Goal: Transaction & Acquisition: Purchase product/service

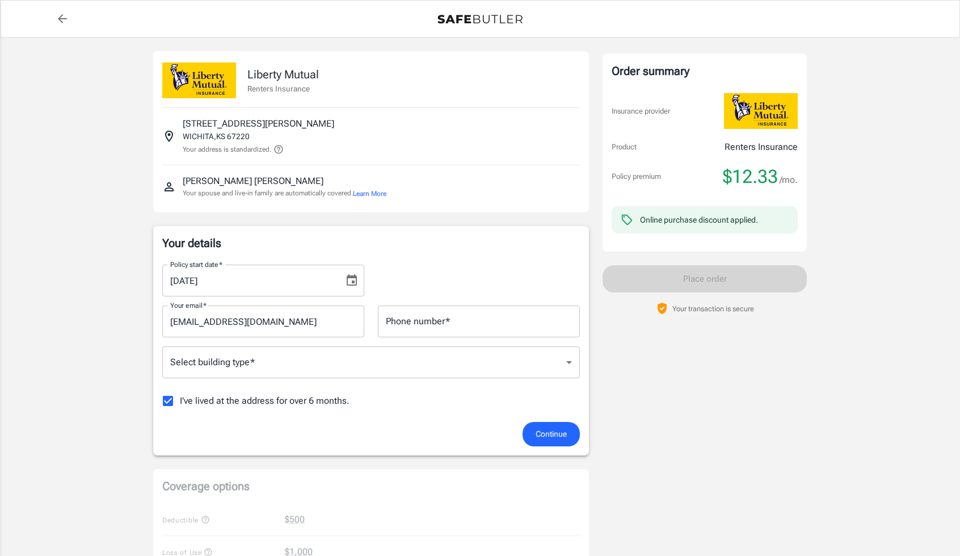
click at [704, 220] on div "Online purchase discount applied." at bounding box center [699, 219] width 118 height 11
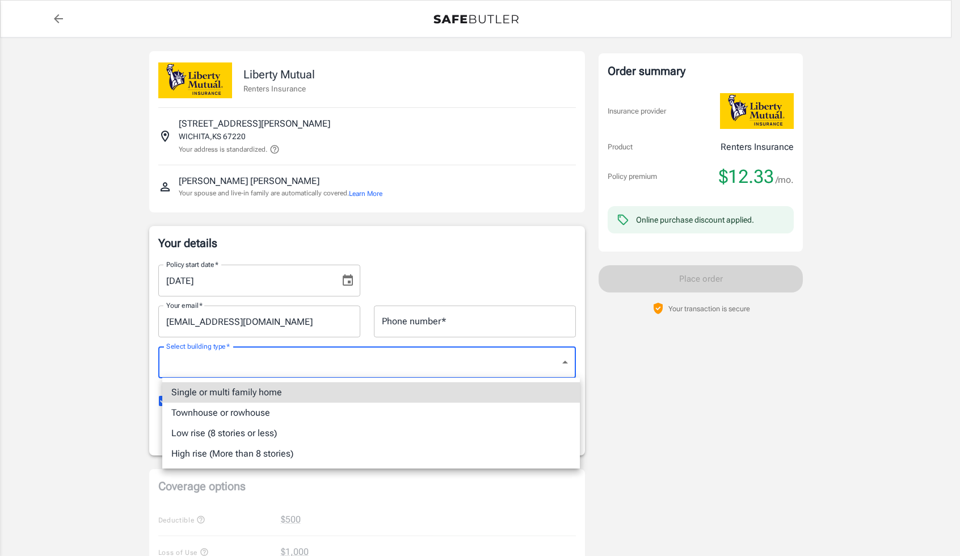
click at [359, 353] on body "Policy premium $ 12.33 /mo Liberty Mutual Renters Insurance [STREET_ADDRESS][PE…" at bounding box center [480, 536] width 960 height 1073
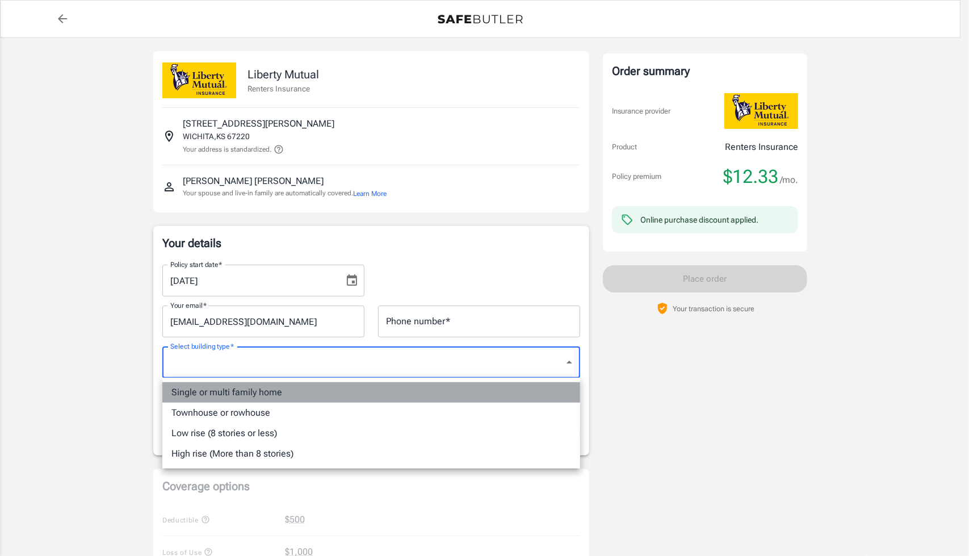
click at [295, 395] on li "Single or multi family home" at bounding box center [371, 392] width 418 height 20
type input "singlefamily"
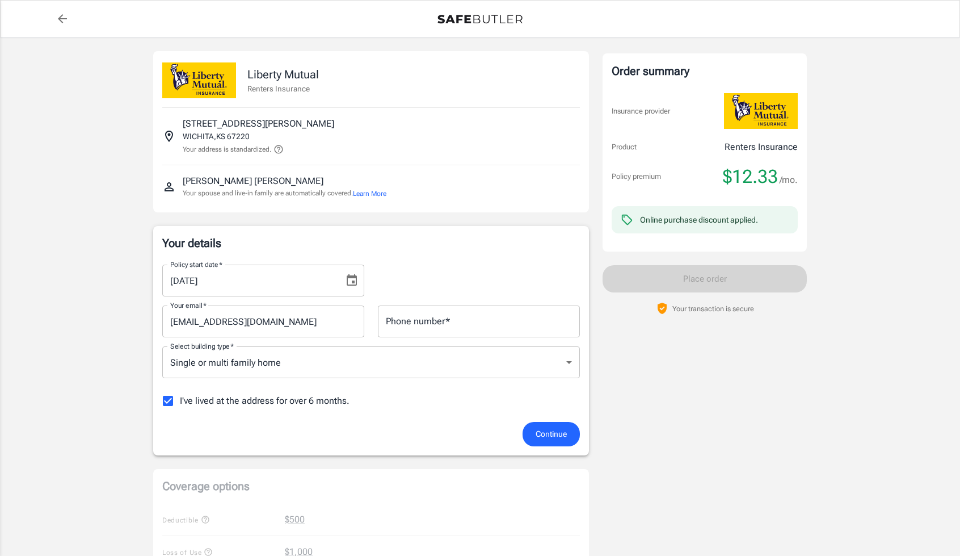
click at [59, 374] on div "Policy premium $ 12.33 /mo Liberty Mutual Renters Insurance [STREET_ADDRESS][PE…" at bounding box center [480, 515] width 960 height 956
click at [170, 398] on input "I've lived at the address for over 6 months." at bounding box center [168, 401] width 24 height 24
checkbox input "false"
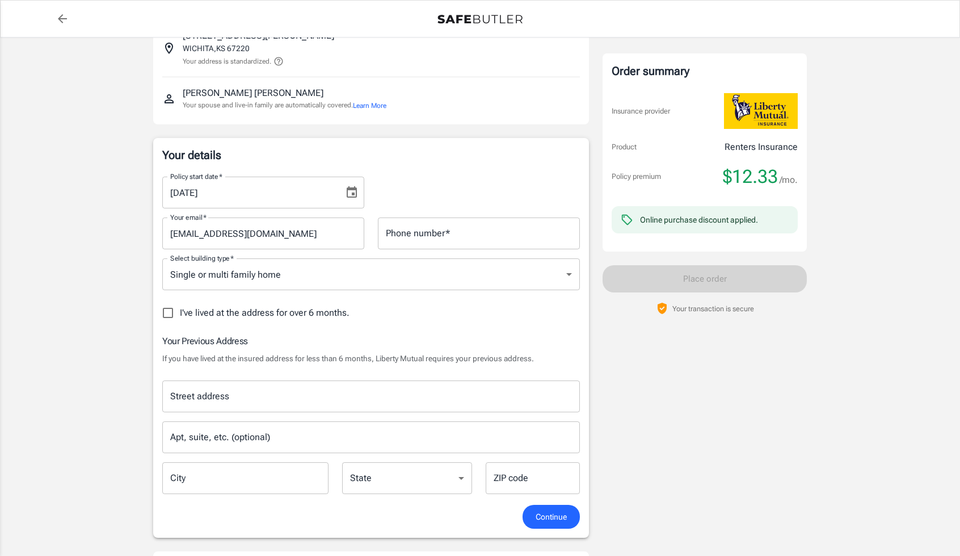
scroll to position [114, 0]
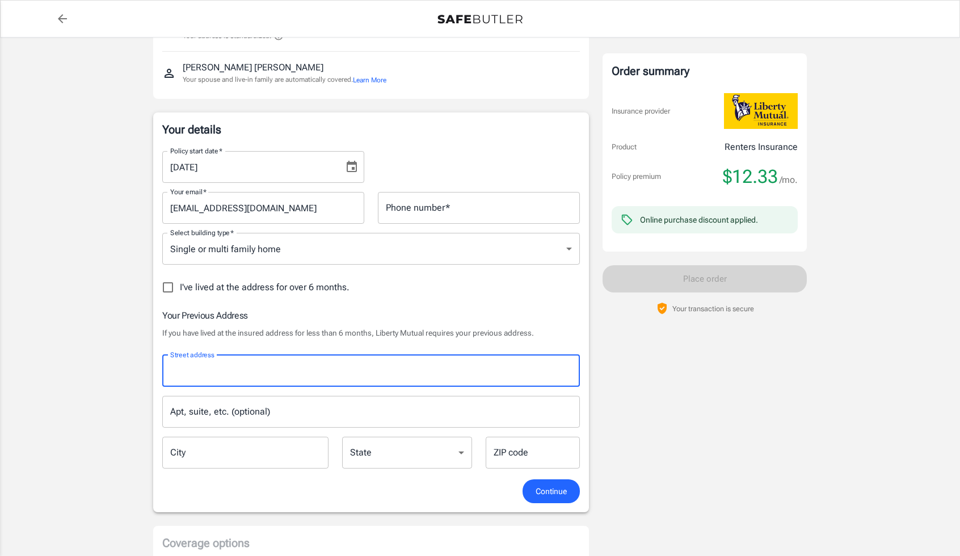
click at [298, 370] on input "Street address" at bounding box center [371, 371] width 408 height 22
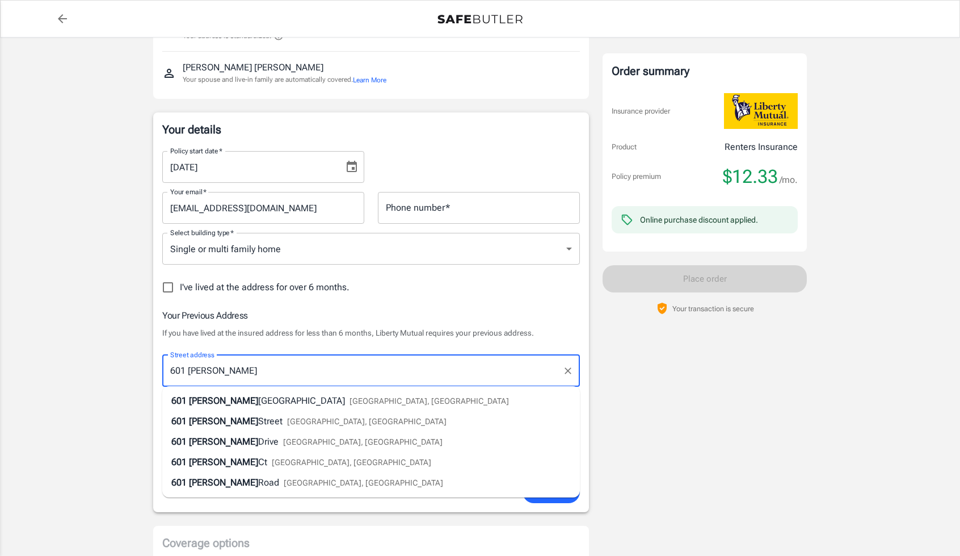
click at [350, 404] on span "[GEOGRAPHIC_DATA], [GEOGRAPHIC_DATA]" at bounding box center [430, 400] width 160 height 9
type input "[STREET_ADDRESS][PERSON_NAME]"
type input "[GEOGRAPHIC_DATA]"
select select "[GEOGRAPHIC_DATA]"
type input "77840"
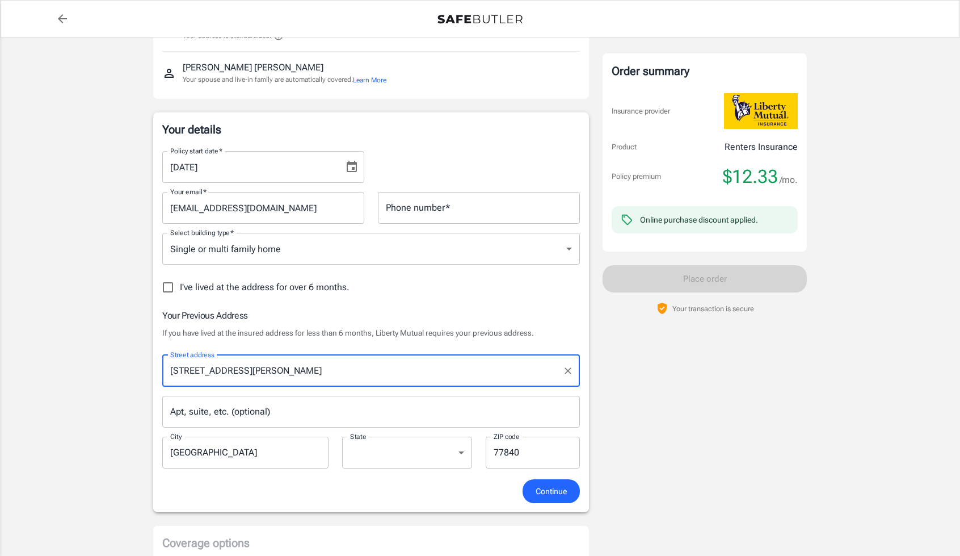
type input "[STREET_ADDRESS][PERSON_NAME]"
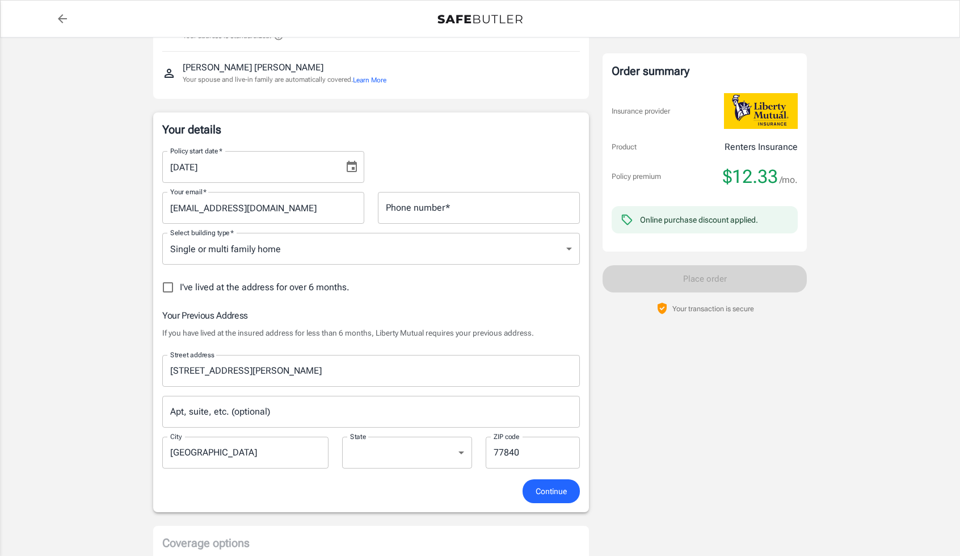
click at [314, 402] on input "Apt, suite, etc. (optional)" at bounding box center [371, 412] width 418 height 32
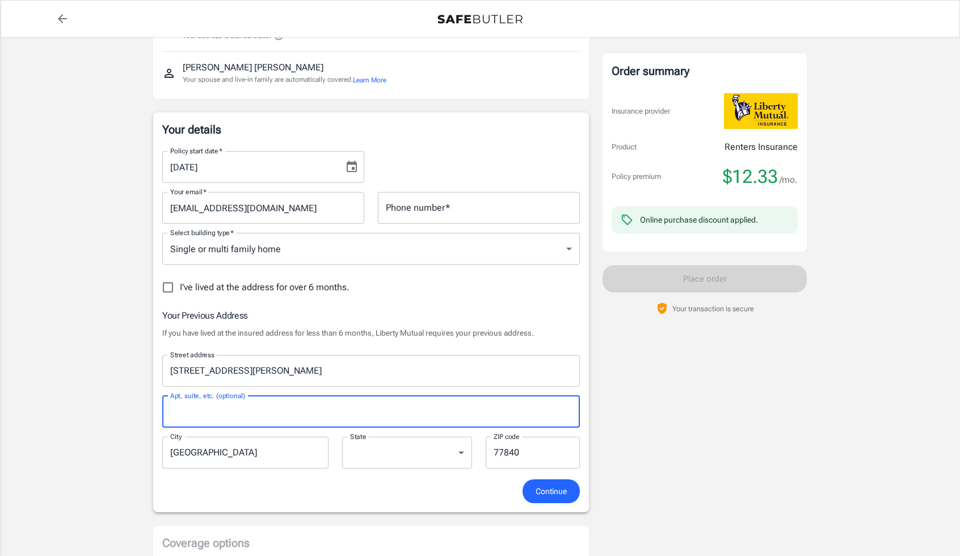
click at [465, 506] on div "Your details Policy start date   * [DATE] Policy start date   * Your email   * …" at bounding box center [371, 312] width 436 height 400
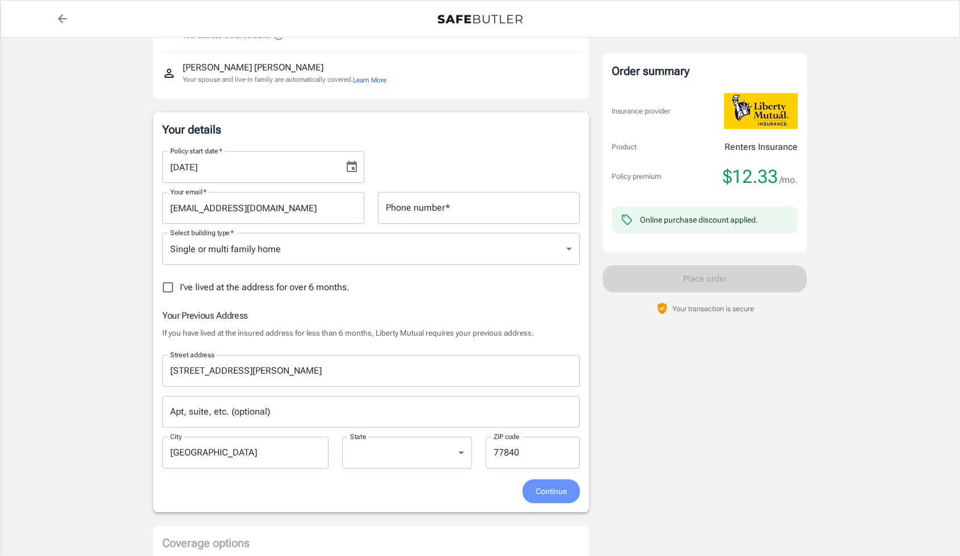
click at [559, 488] on span "Continue" at bounding box center [551, 491] width 31 height 14
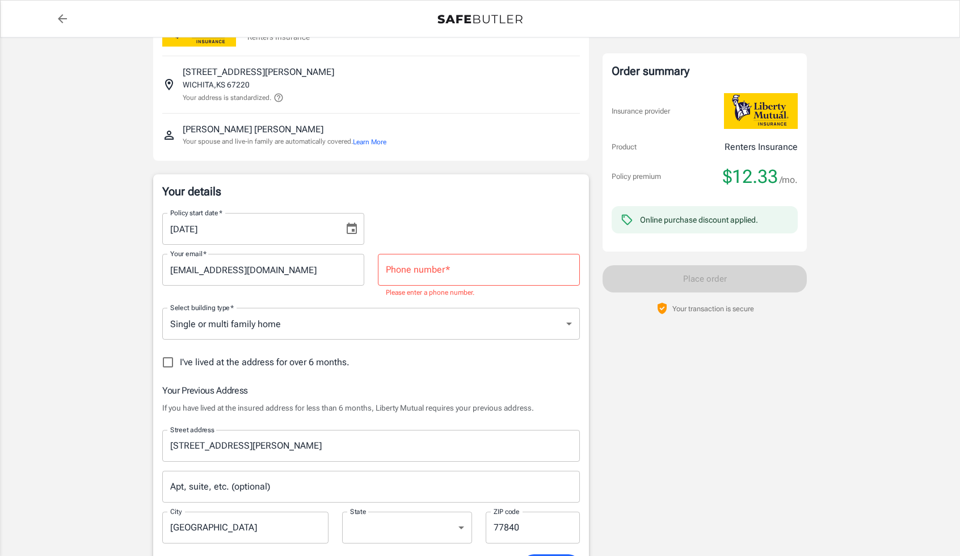
scroll to position [43, 0]
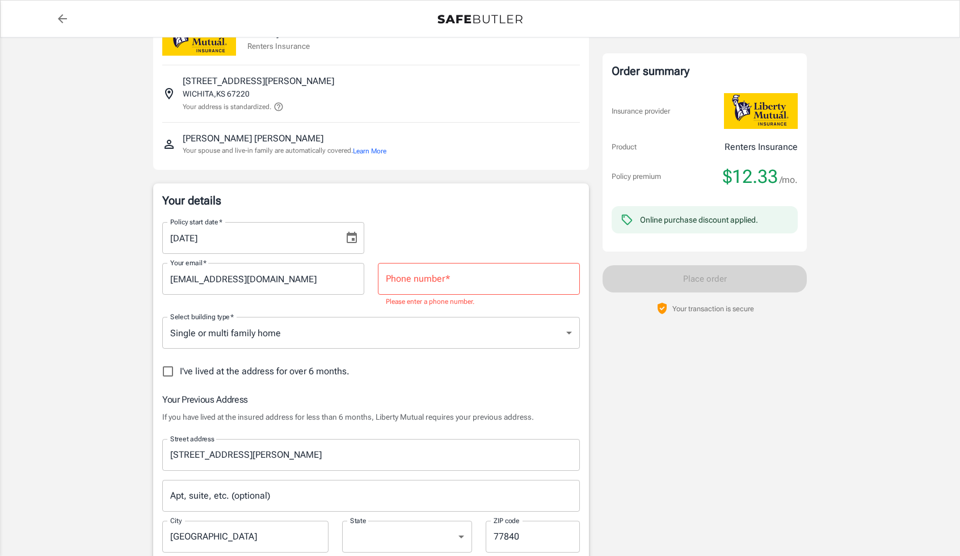
click at [446, 292] on input "Phone number   *" at bounding box center [479, 279] width 202 height 32
click at [402, 273] on input "[PHONE_NUMBER]" at bounding box center [479, 279] width 202 height 32
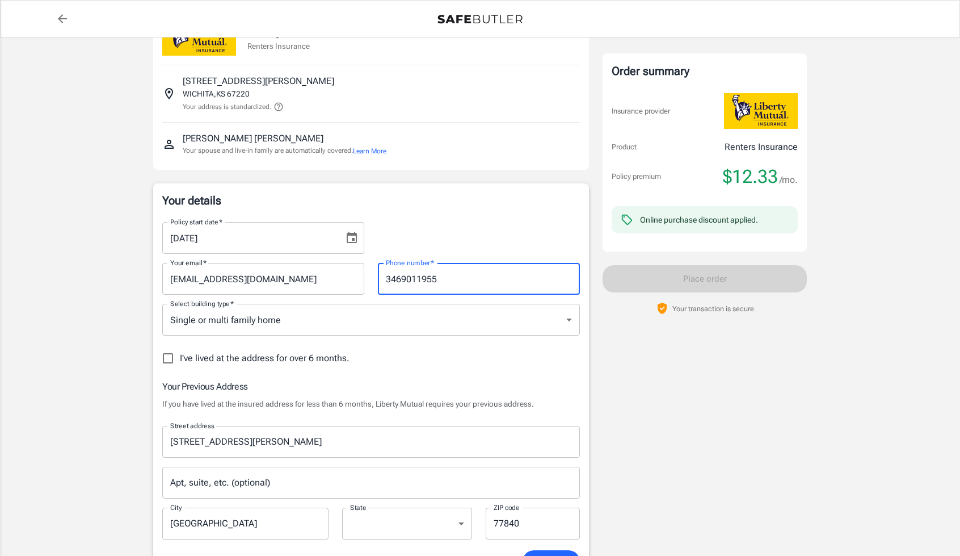
type input "3469011955"
click at [500, 221] on div "Policy start date   * [DATE] Policy start date   *" at bounding box center [371, 233] width 431 height 41
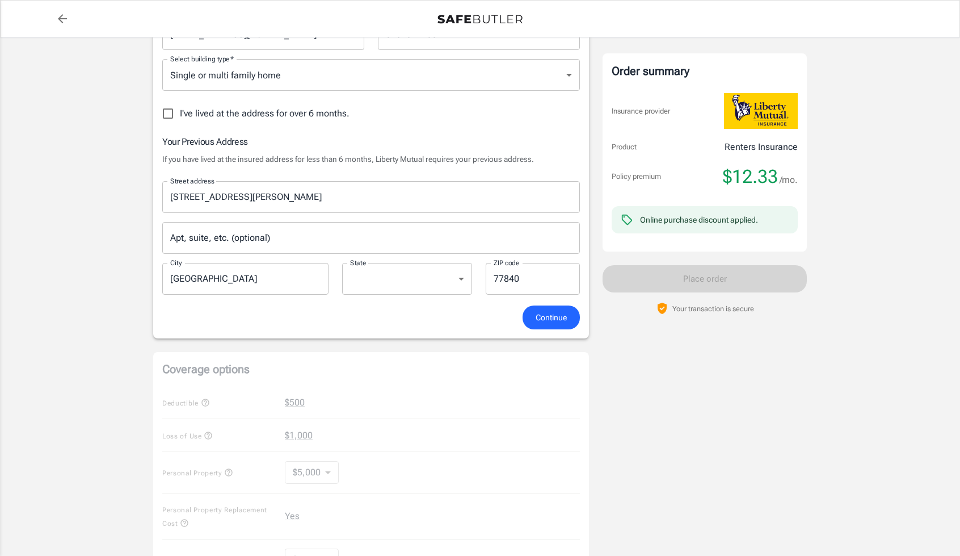
scroll to position [326, 0]
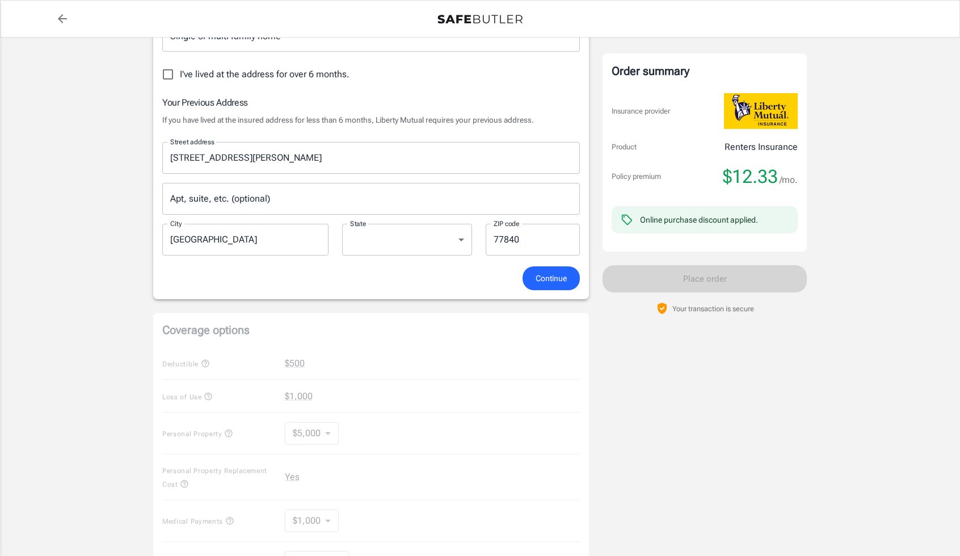
click at [562, 271] on span "Continue" at bounding box center [551, 278] width 31 height 14
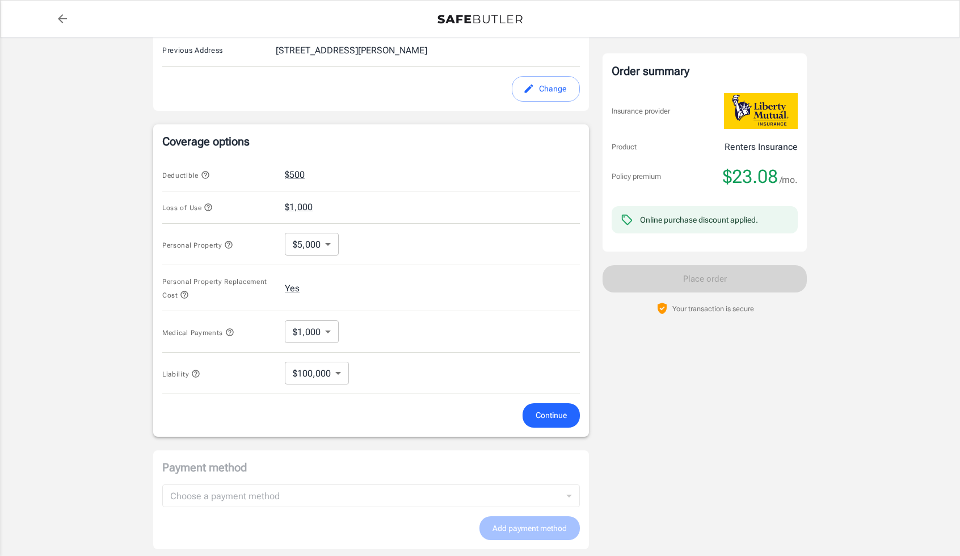
scroll to position [444, 0]
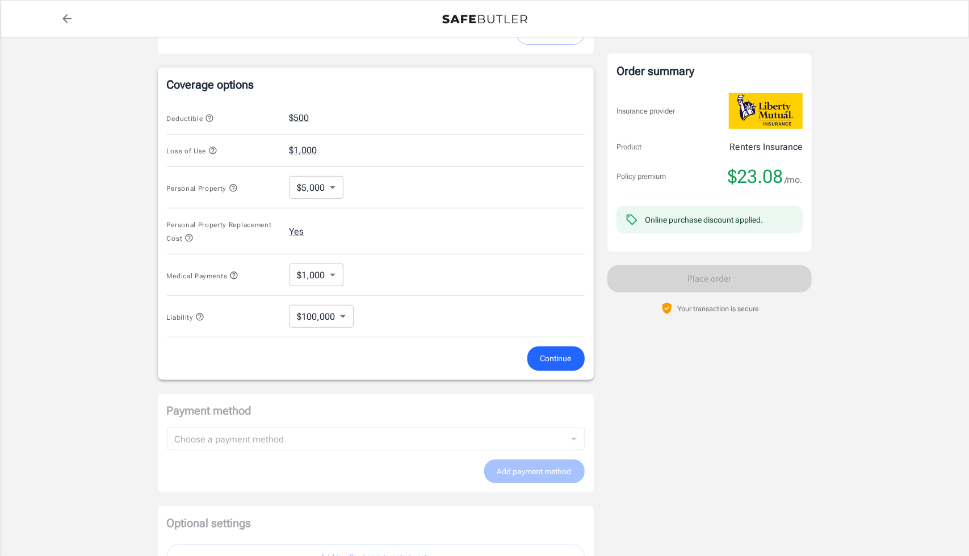
click at [314, 279] on body "Policy premium $ 23.08 /mo Liberty Mutual Renters Insurance [STREET_ADDRESS][PE…" at bounding box center [484, 114] width 969 height 1116
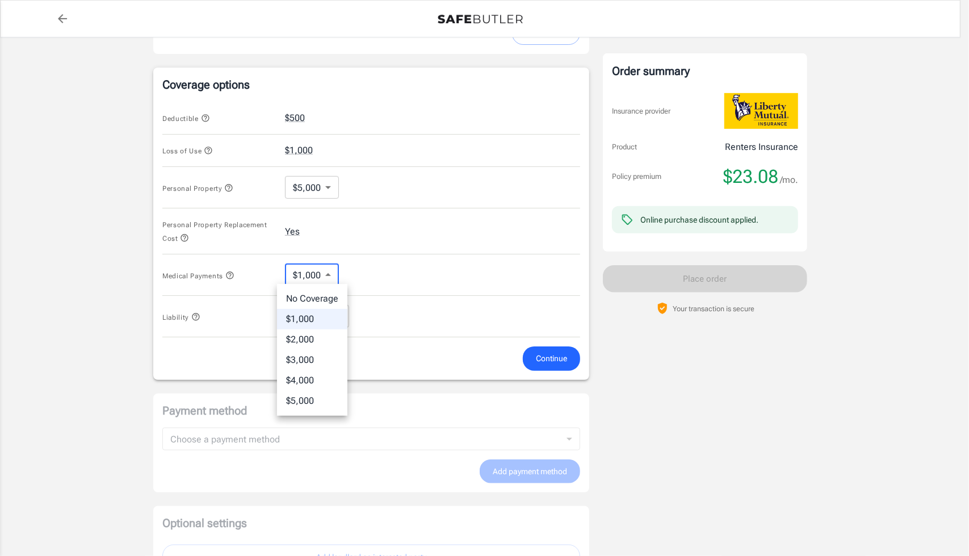
click at [316, 306] on li "No Coverage" at bounding box center [312, 298] width 70 height 20
type input "No Coverage"
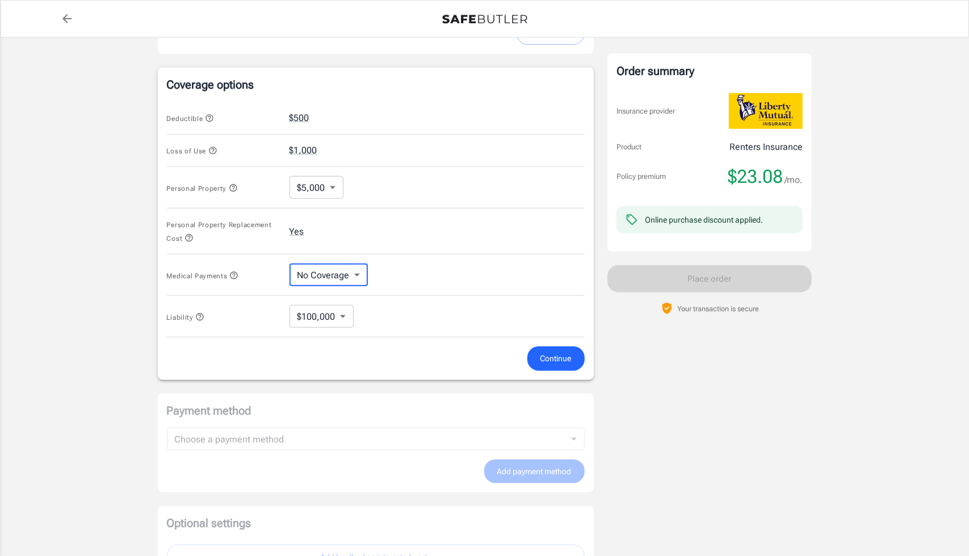
click at [320, 310] on body "Policy premium $ 23.08 /mo Liberty Mutual Renters Insurance [STREET_ADDRESS][PE…" at bounding box center [484, 114] width 969 height 1116
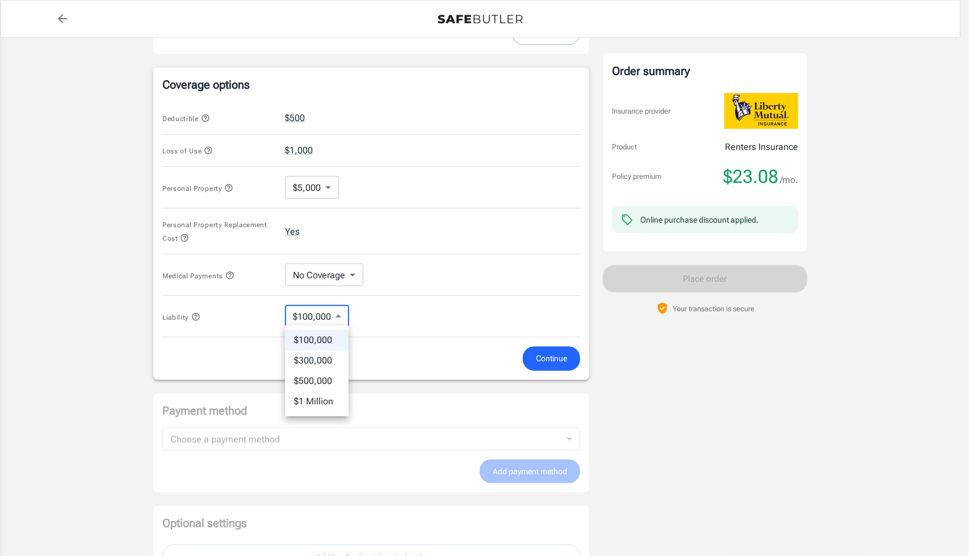
click at [321, 309] on div at bounding box center [484, 278] width 969 height 556
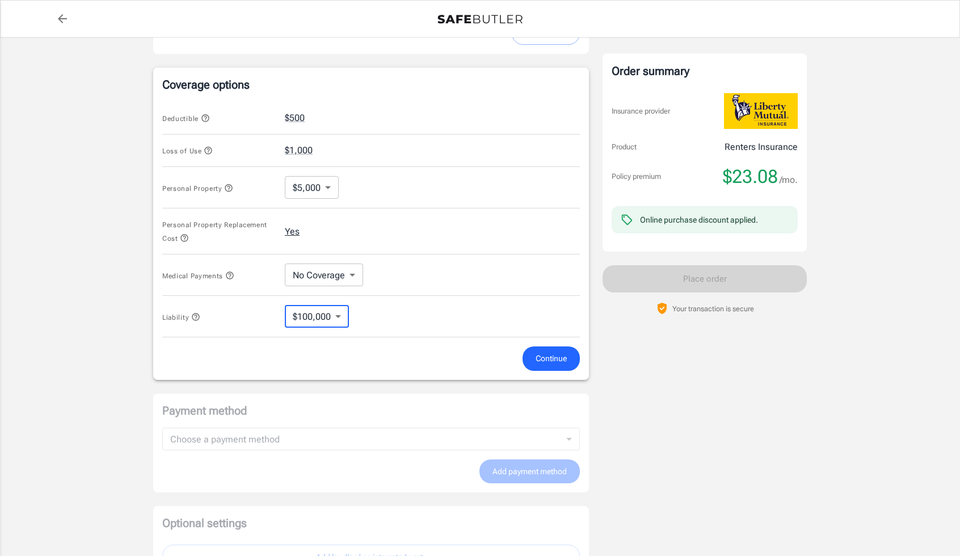
click at [287, 229] on button "Yes" at bounding box center [292, 232] width 15 height 14
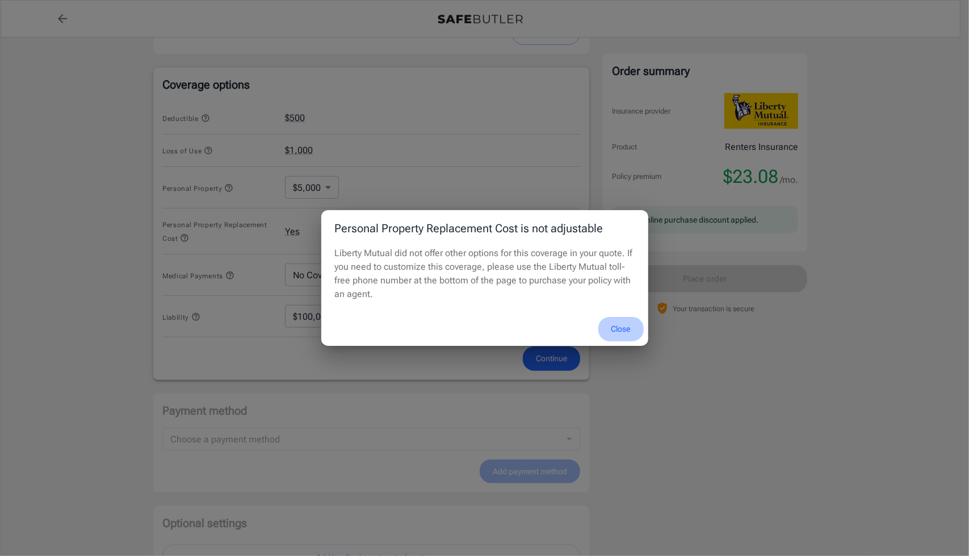
click at [636, 324] on button "Close" at bounding box center [620, 329] width 45 height 24
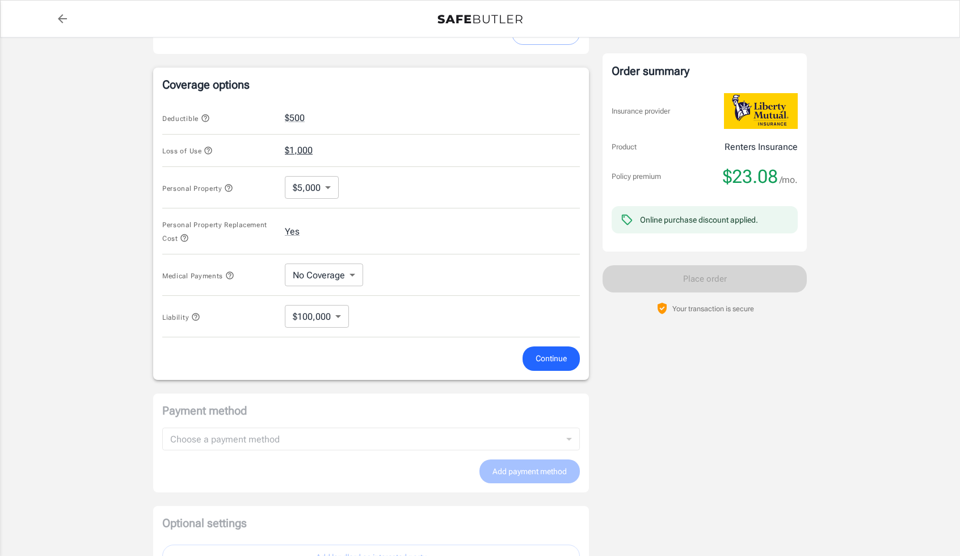
click at [300, 150] on button "$1,000" at bounding box center [299, 151] width 28 height 14
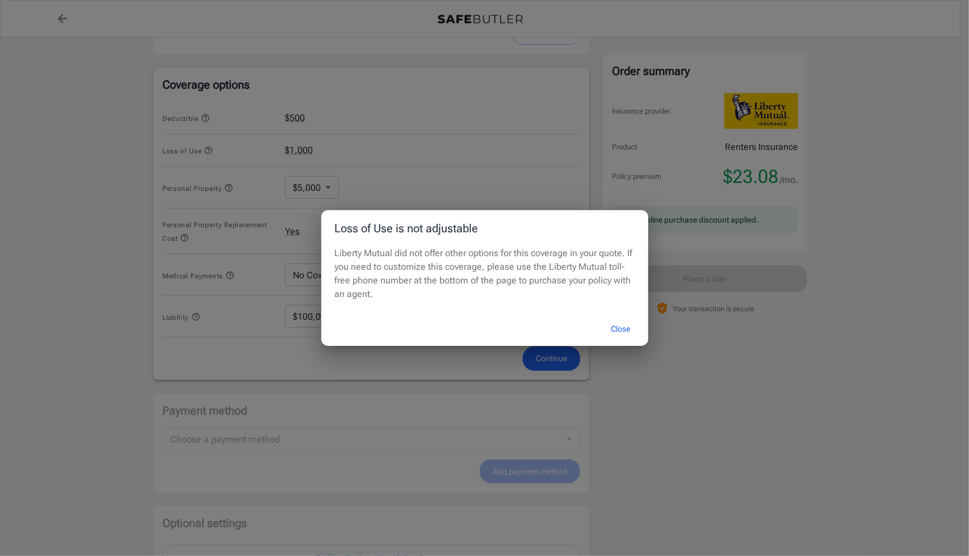
click at [615, 339] on button "Close" at bounding box center [620, 329] width 45 height 24
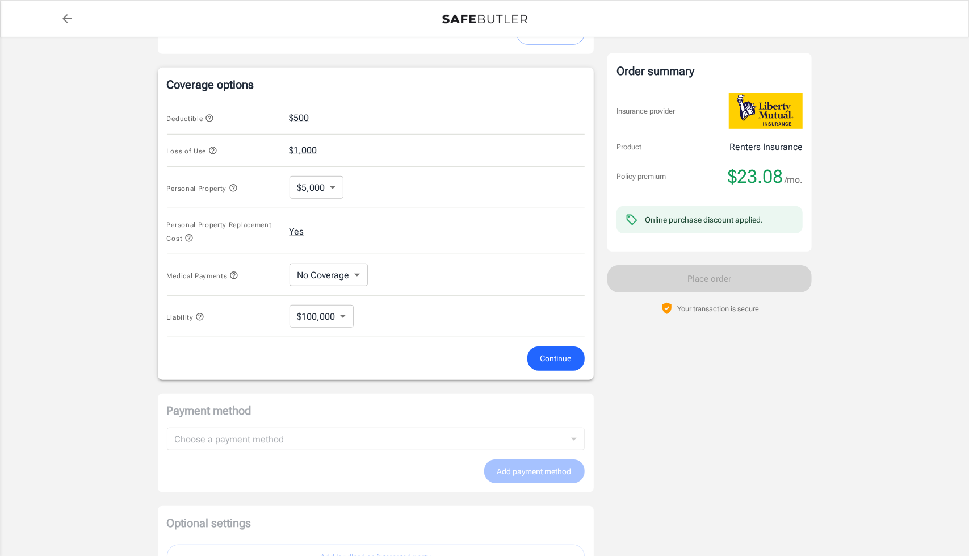
click at [312, 190] on body "Policy premium $ 23.08 /mo Liberty Mutual Renters Insurance [STREET_ADDRESS][PE…" at bounding box center [484, 114] width 969 height 1116
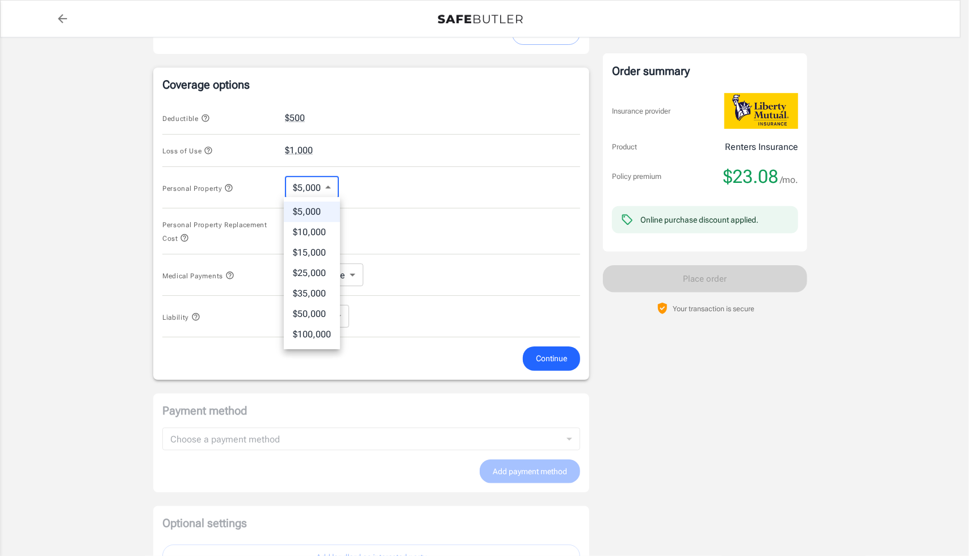
click at [312, 190] on div at bounding box center [484, 278] width 969 height 556
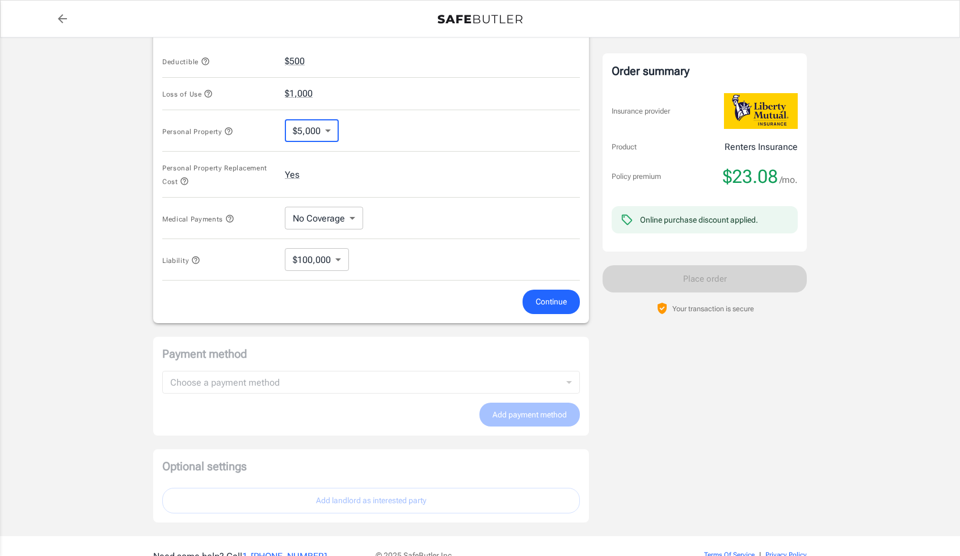
scroll to position [557, 0]
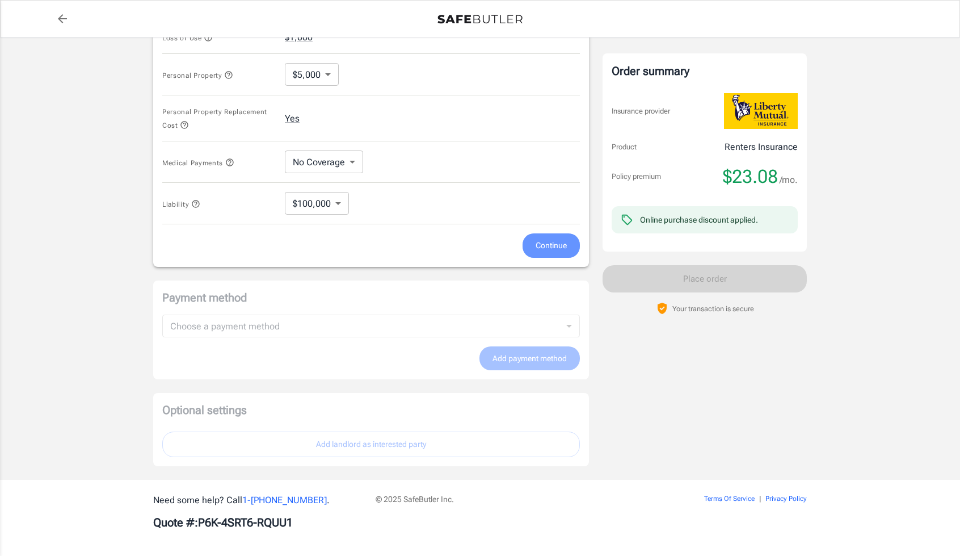
click at [554, 244] on span "Continue" at bounding box center [551, 245] width 31 height 14
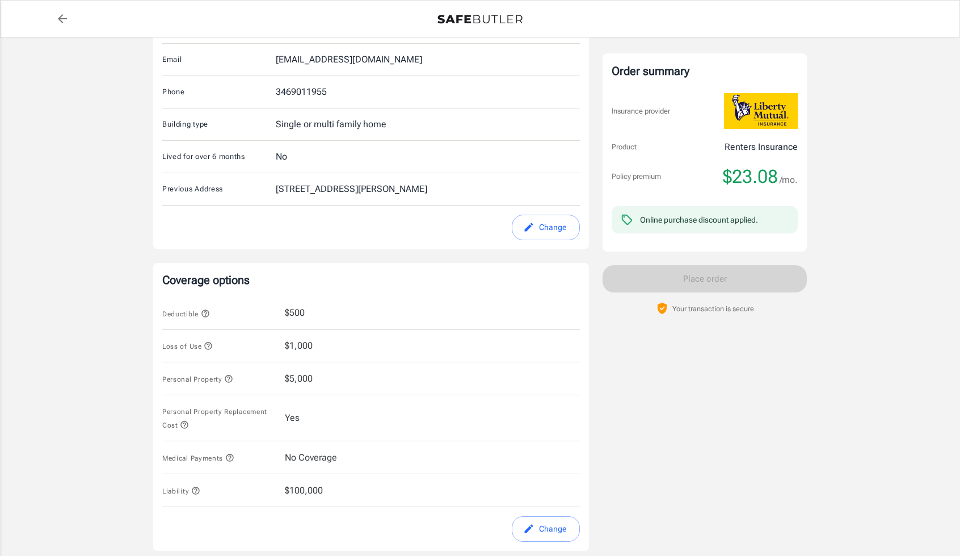
scroll to position [0, 0]
